Goal: Information Seeking & Learning: Learn about a topic

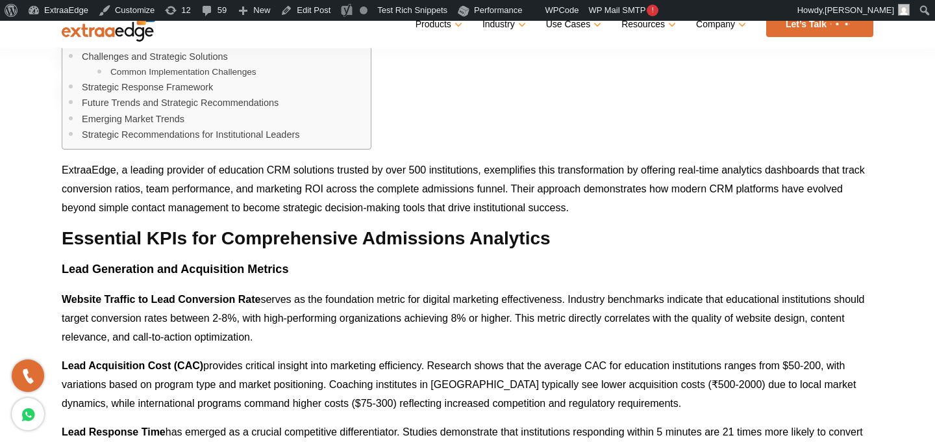
scroll to position [1084, 0]
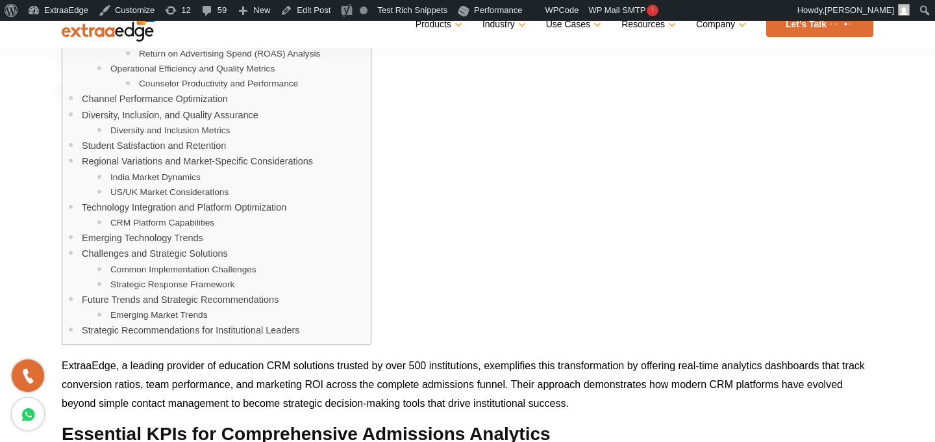
scroll to position [835, 0]
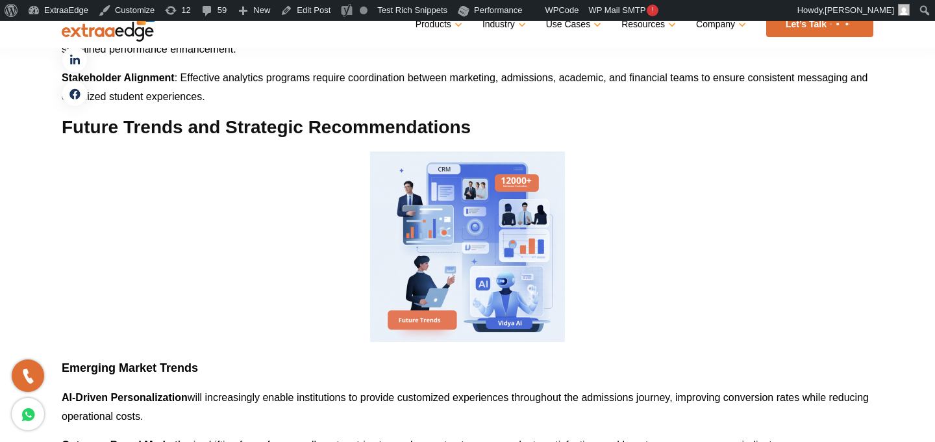
scroll to position [4810, 0]
